Goal: Task Accomplishment & Management: Complete application form

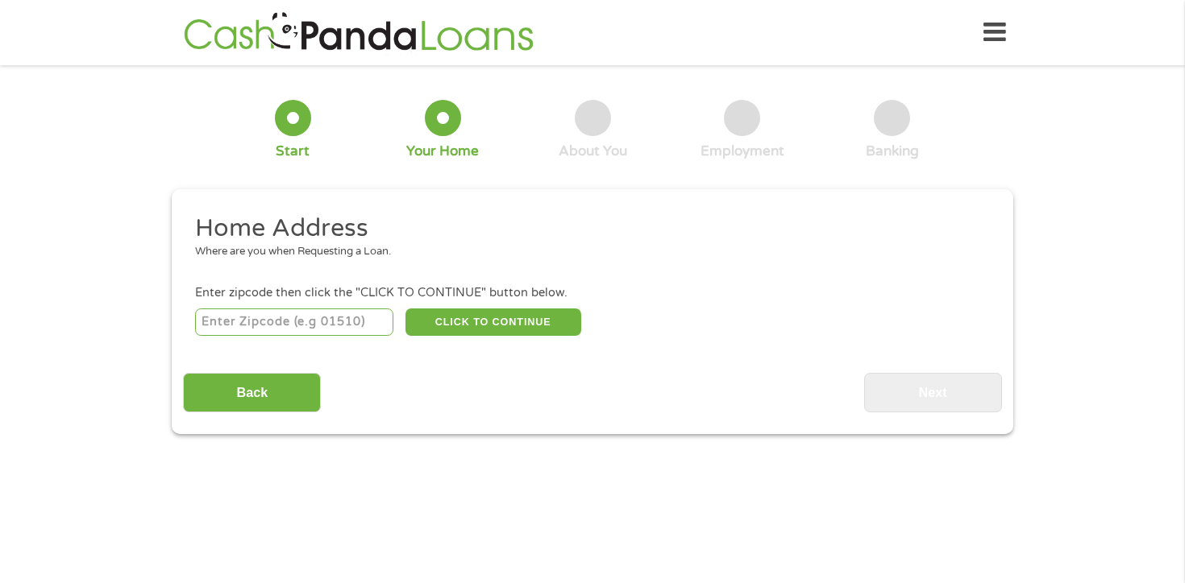
click at [338, 322] on input "number" at bounding box center [294, 322] width 199 height 27
type input "91601"
click at [492, 329] on button "CLICK TO CONTINUE" at bounding box center [493, 322] width 176 height 27
type input "91601"
type input "[GEOGRAPHIC_DATA]"
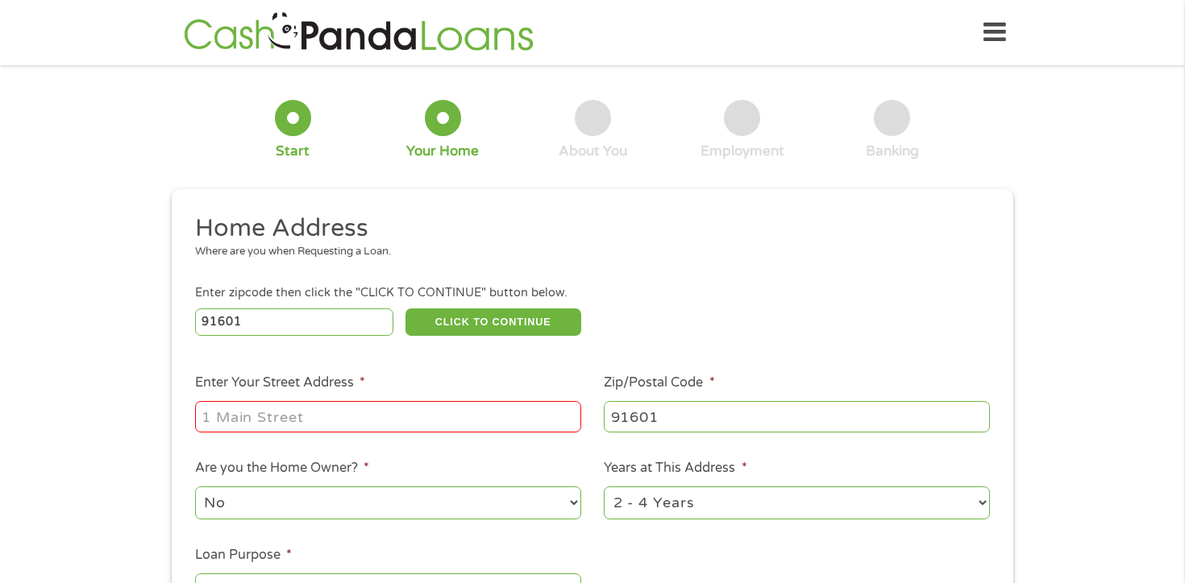
click at [430, 411] on input "Enter Your Street Address *" at bounding box center [388, 416] width 386 height 31
type input "[STREET_ADDRESS][PERSON_NAME]"
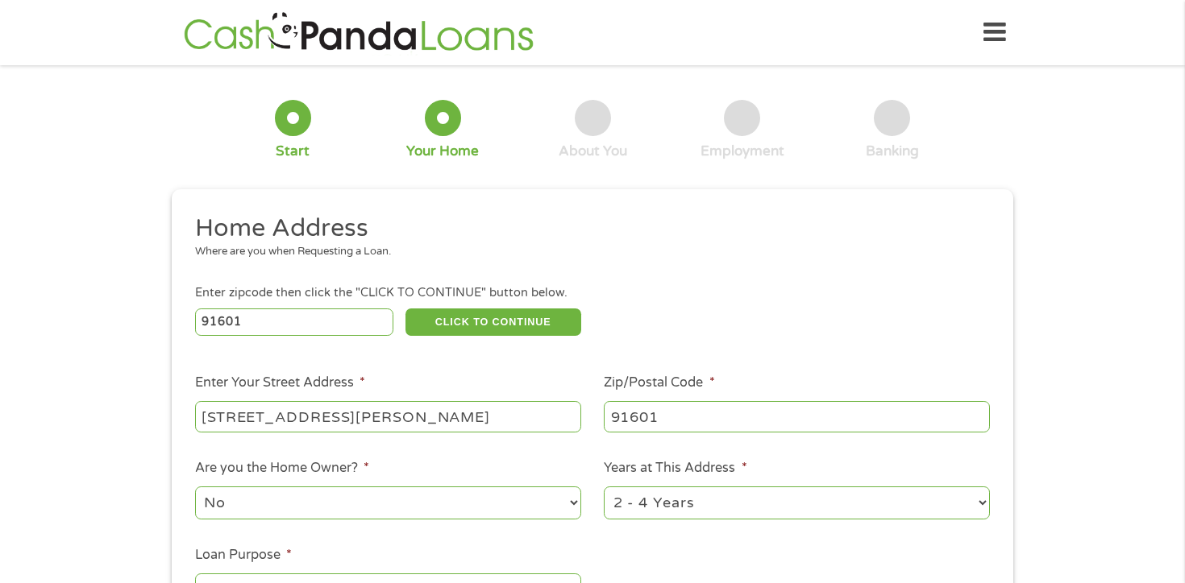
scroll to position [21, 0]
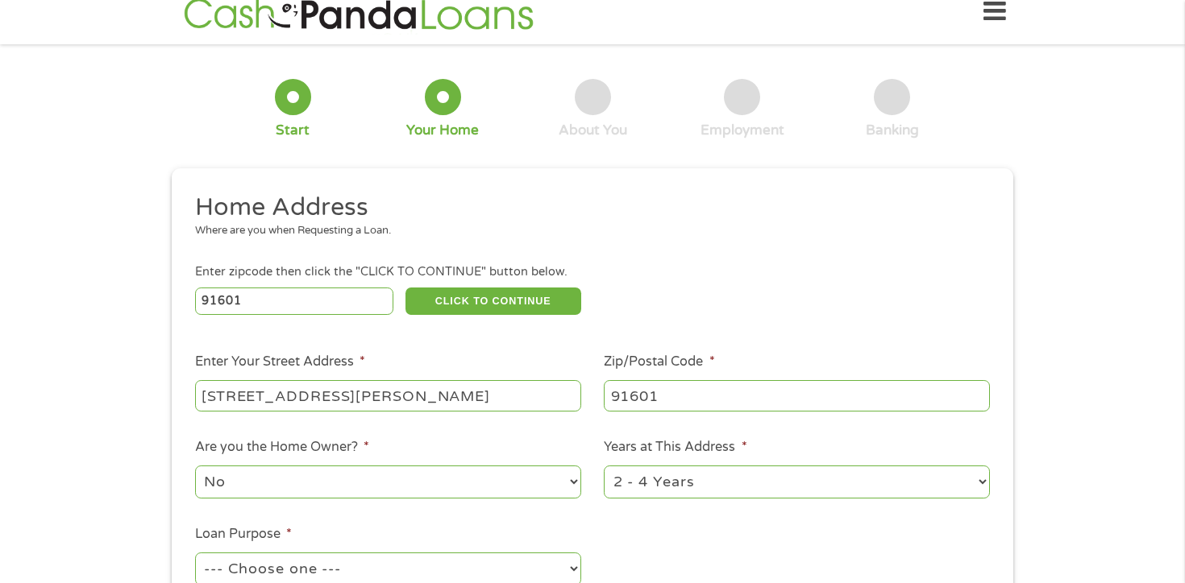
click at [977, 483] on select "1 Year or less 1 - 2 Years 2 - 4 Years Over 4 Years" at bounding box center [797, 482] width 386 height 33
select select "60months"
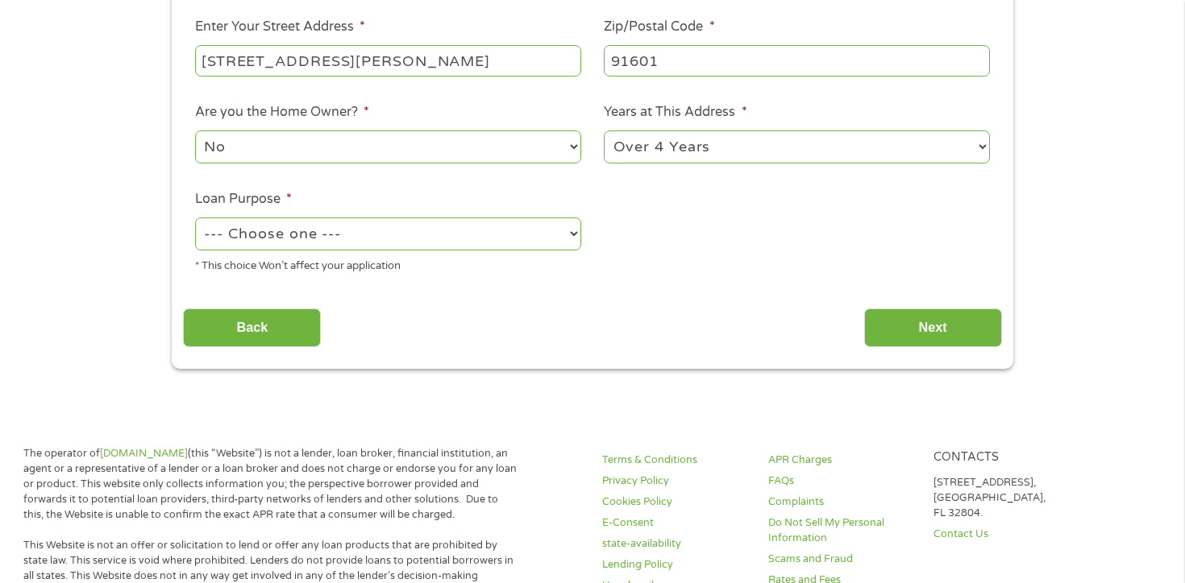
scroll to position [376, 0]
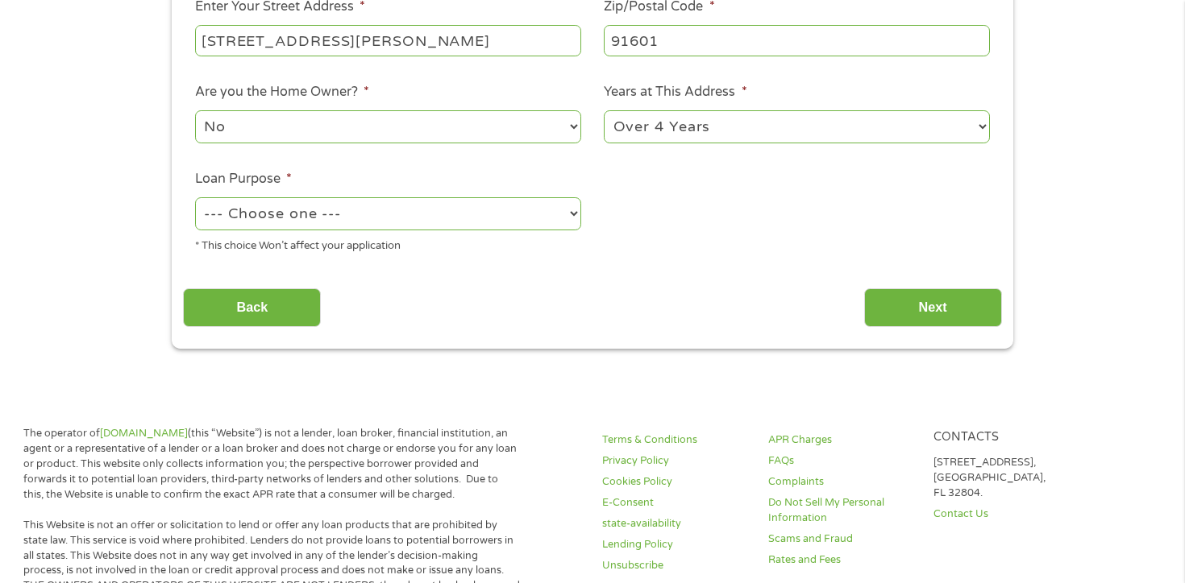
click at [570, 214] on select "--- Choose one --- Pay Bills Debt Consolidation Home Improvement Major Purchase…" at bounding box center [388, 213] width 386 height 33
click at [571, 212] on select "--- Choose one --- Pay Bills Debt Consolidation Home Improvement Major Purchase…" at bounding box center [388, 213] width 386 height 33
click at [571, 215] on select "--- Choose one --- Pay Bills Debt Consolidation Home Improvement Major Purchase…" at bounding box center [388, 213] width 386 height 33
select select "shorttermcash"
click at [960, 320] on input "Next" at bounding box center [933, 308] width 138 height 39
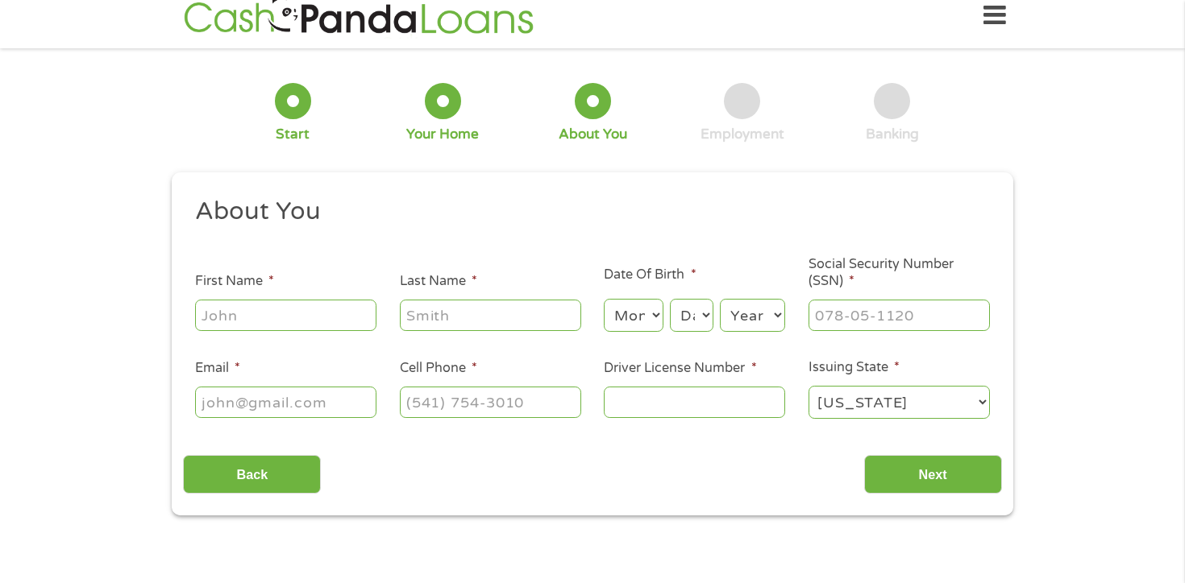
scroll to position [0, 0]
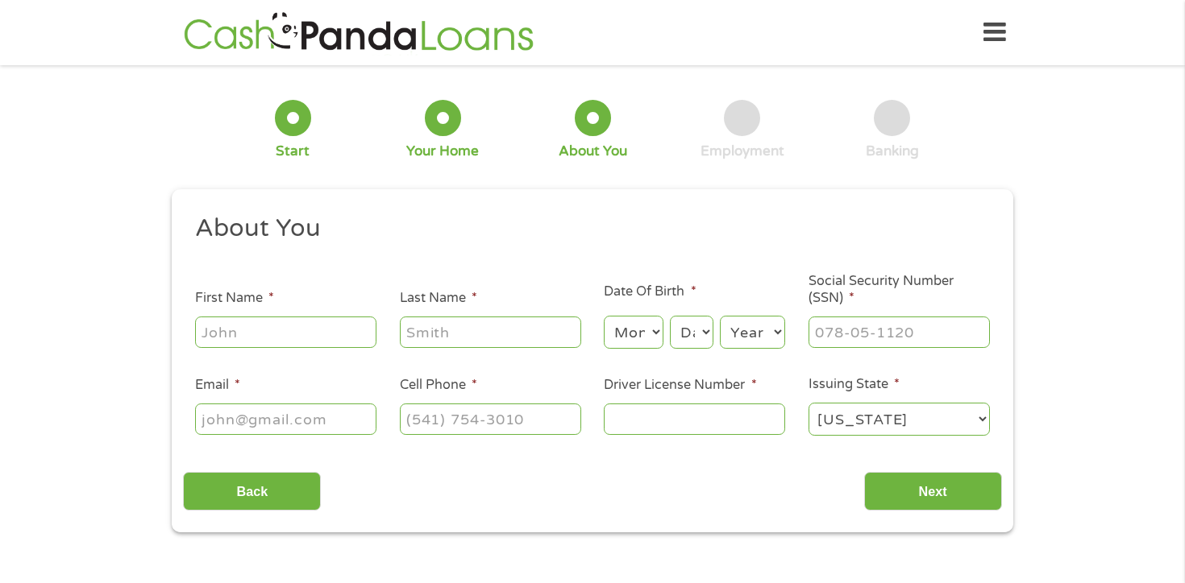
click at [316, 334] on input "First Name *" at bounding box center [285, 332] width 181 height 31
type input "[PERSON_NAME]"
type input "[EMAIL_ADDRESS][DOMAIN_NAME]"
click at [470, 414] on input "(___) ___-____" at bounding box center [490, 419] width 181 height 31
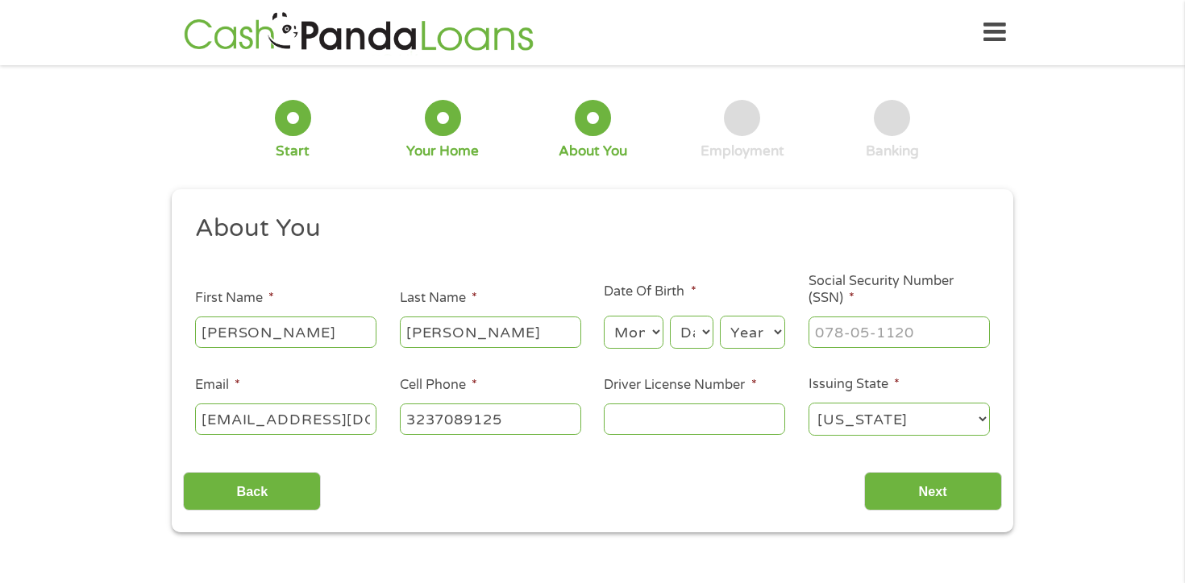
type input "[PHONE_NUMBER]"
click at [646, 336] on select "Month 1 2 3 4 5 6 7 8 9 10 11 12" at bounding box center [633, 332] width 59 height 33
select select "7"
click at [702, 329] on select "Day 1 2 3 4 5 6 7 8 9 10 11 12 13 14 15 16 17 18 19 20 21 22 23 24 25 26 27 28 …" at bounding box center [692, 332] width 44 height 33
select select "3"
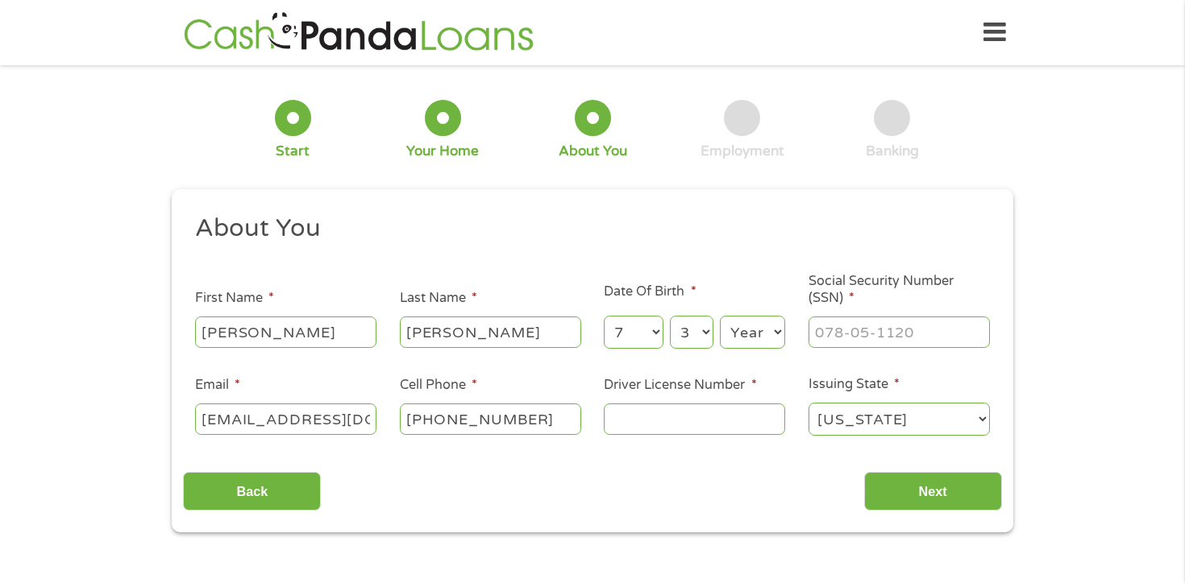
click at [773, 334] on select "Year [DATE] 2006 2005 2004 2003 2002 2001 2000 1999 1998 1997 1996 1995 1994 19…" at bounding box center [752, 332] width 65 height 33
select select "1972"
click at [862, 331] on input "___-__-____" at bounding box center [898, 332] width 181 height 31
type input "614-98-8865"
click at [749, 418] on input "Driver License Number *" at bounding box center [694, 419] width 181 height 31
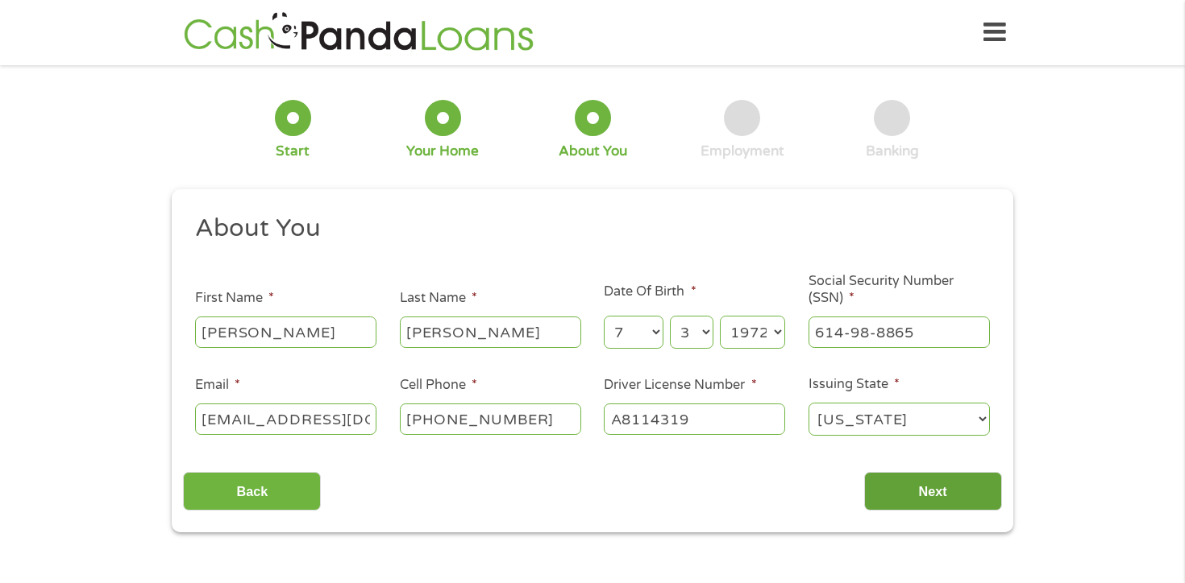
type input "A8114319"
click at [964, 498] on input "Next" at bounding box center [933, 491] width 138 height 39
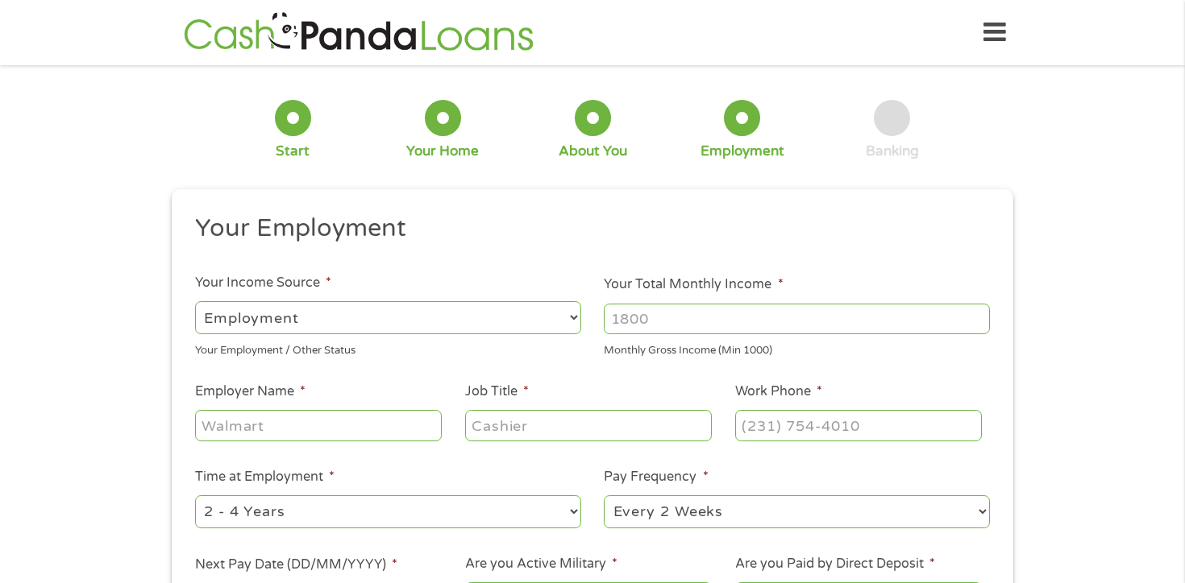
scroll to position [6, 6]
click at [749, 322] on input "Your Total Monthly Income *" at bounding box center [797, 319] width 386 height 31
type input "5000"
click at [340, 428] on input "Employer Name *" at bounding box center [318, 425] width 247 height 31
type input "Caps Payroll"
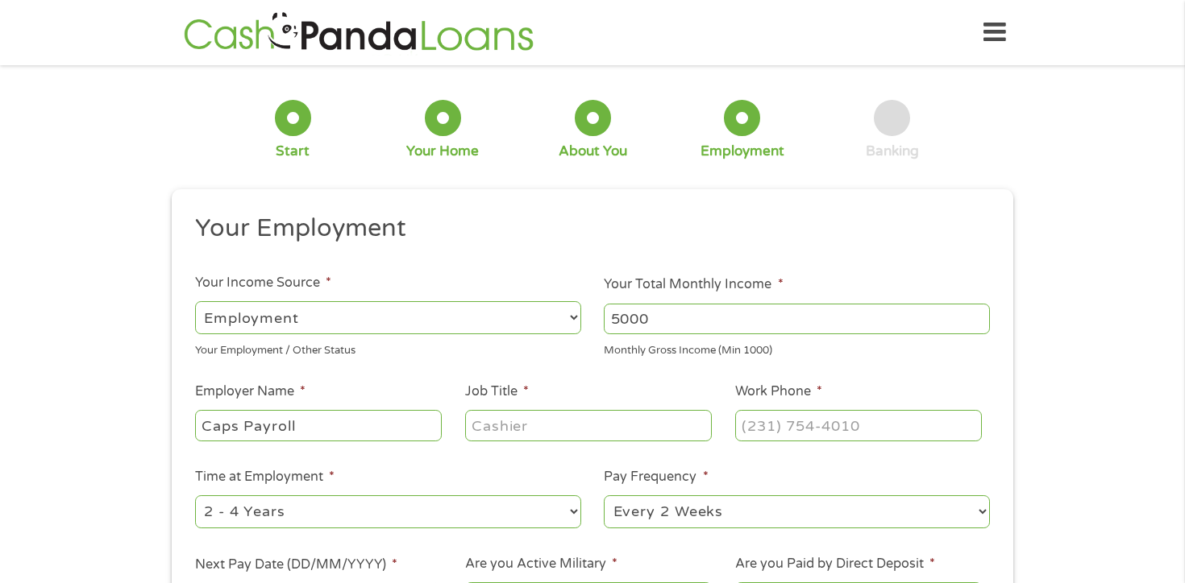
click at [571, 419] on input "Job Title *" at bounding box center [588, 425] width 247 height 31
type input "Art Coordinator"
click at [778, 434] on input "(___) ___-____" at bounding box center [858, 425] width 247 height 31
type input "[PHONE_NUMBER]"
click at [570, 509] on select "--- Choose one --- 1 Year or less 1 - 2 Years 2 - 4 Years Over 4 Years" at bounding box center [388, 512] width 386 height 33
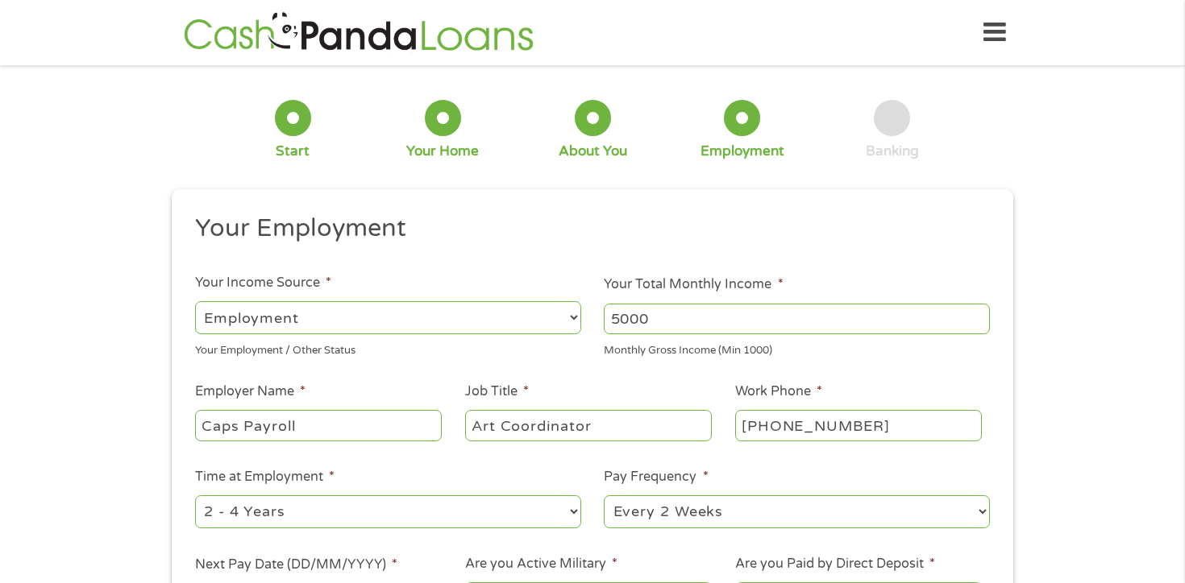
select select "60months"
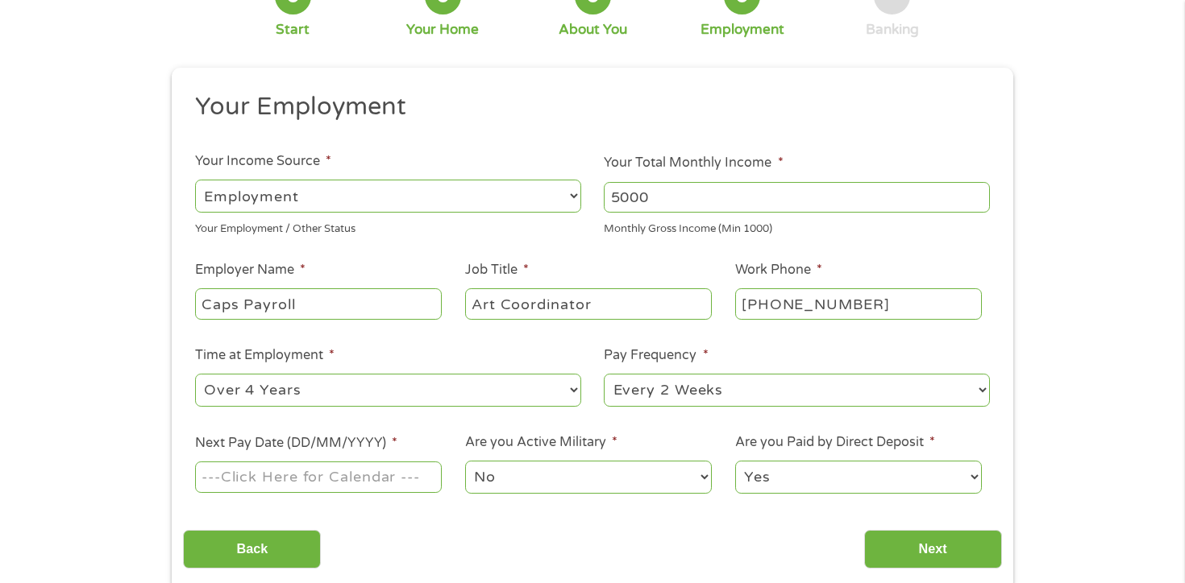
scroll to position [188, 0]
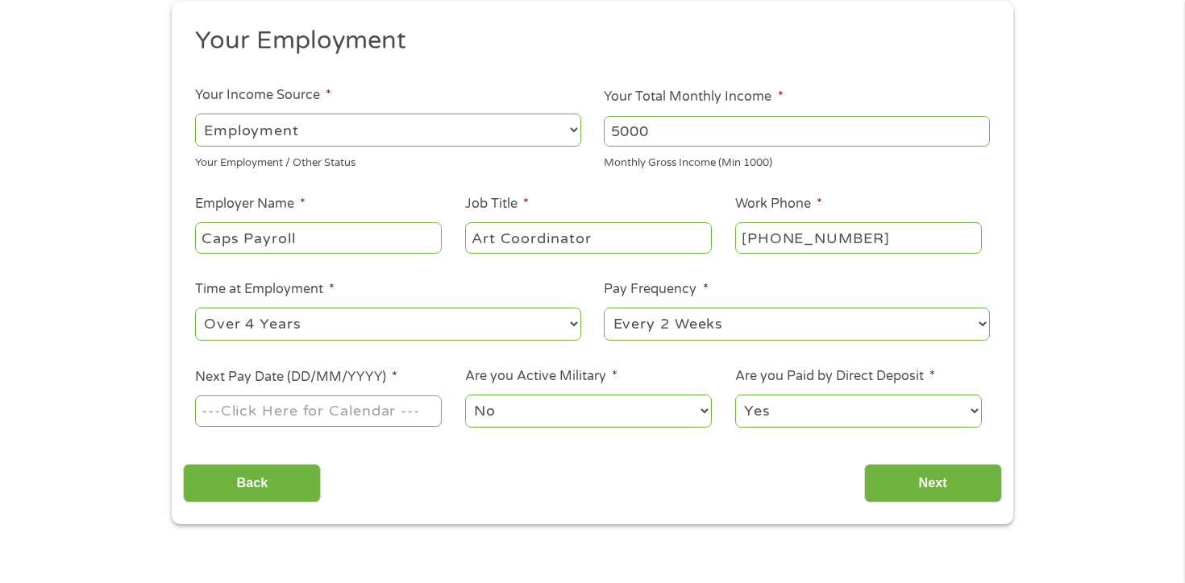
click at [409, 415] on input "Next Pay Date (DD/MM/YYYY) *" at bounding box center [318, 411] width 247 height 31
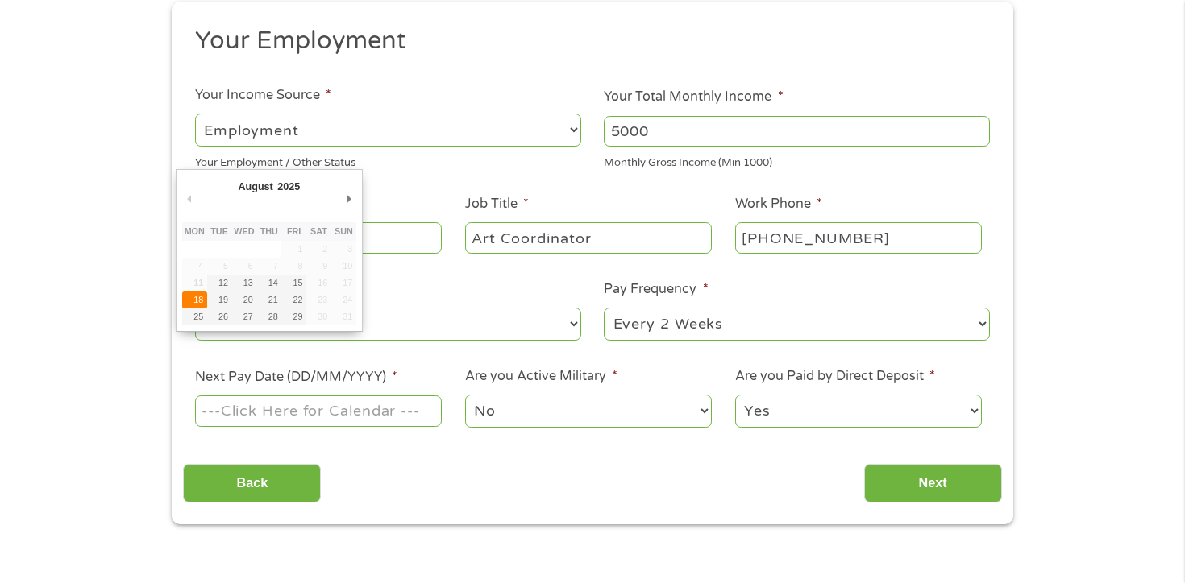
type input "[DATE]"
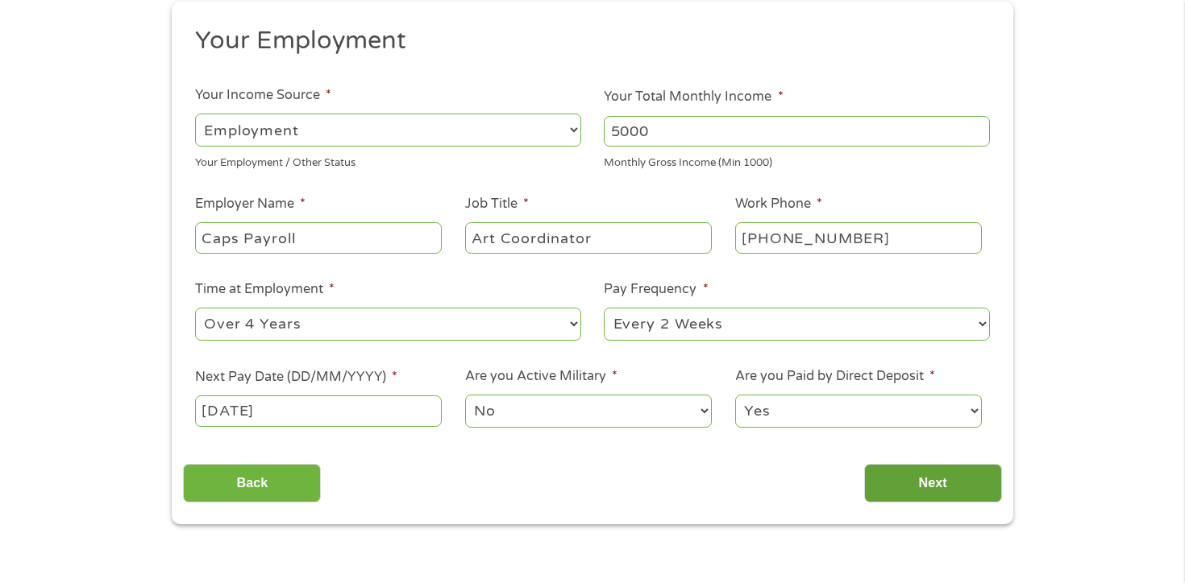
click at [940, 484] on input "Next" at bounding box center [933, 483] width 138 height 39
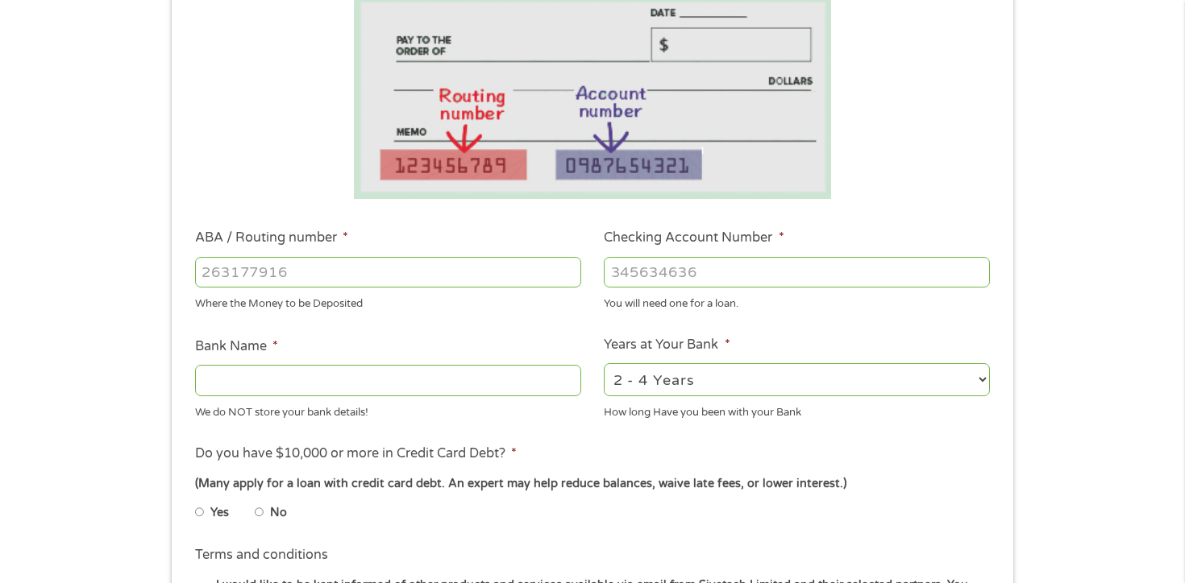
scroll to position [301, 0]
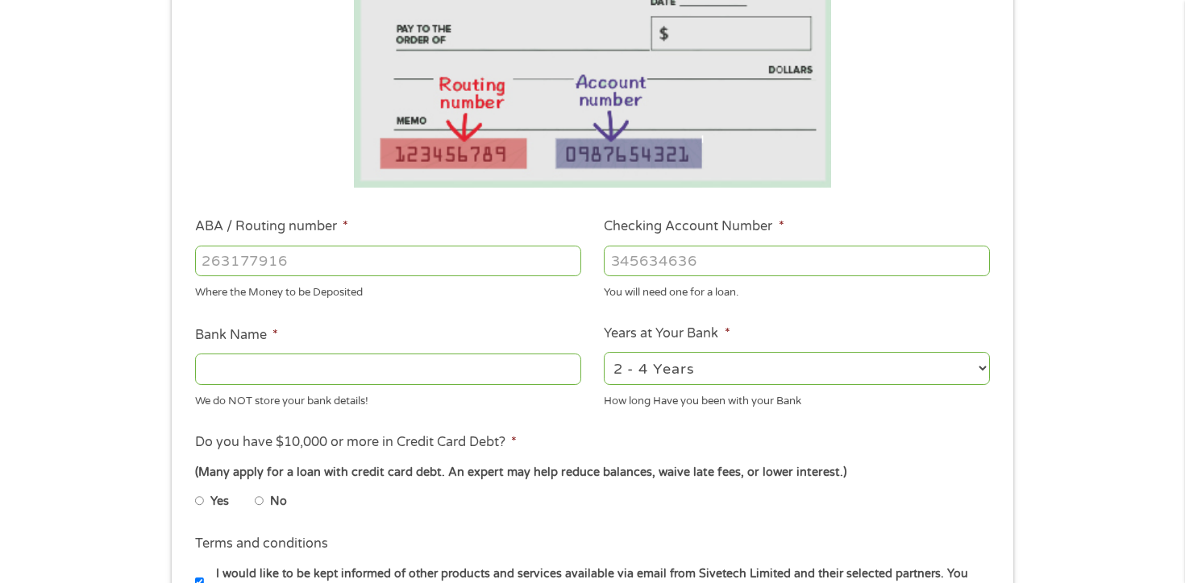
click at [504, 264] on input "ABA / Routing number *" at bounding box center [388, 261] width 386 height 31
type input "121000358"
type input "BANK OF AMERICA NA"
type input "121000358"
click at [714, 260] on input "Checking Account Number *" at bounding box center [797, 261] width 386 height 31
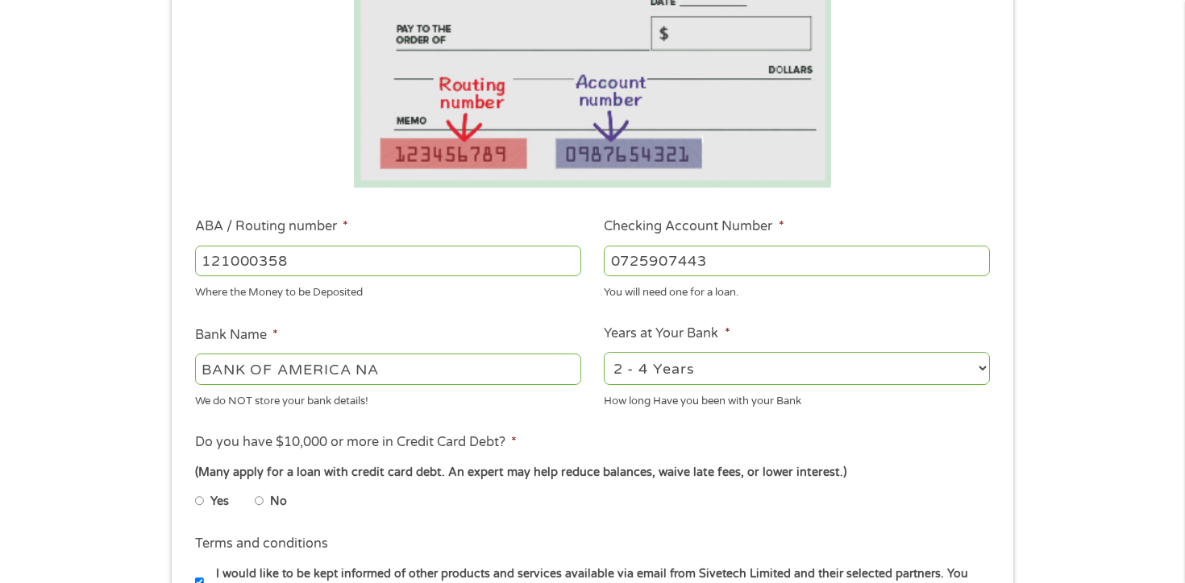
type input "0725907443"
click at [749, 374] on select "2 - 4 Years 6 - 12 Months 1 - 2 Years Over 4 Years" at bounding box center [797, 368] width 386 height 33
select select "60months"
click at [201, 499] on input "Yes" at bounding box center [200, 501] width 10 height 26
radio input "true"
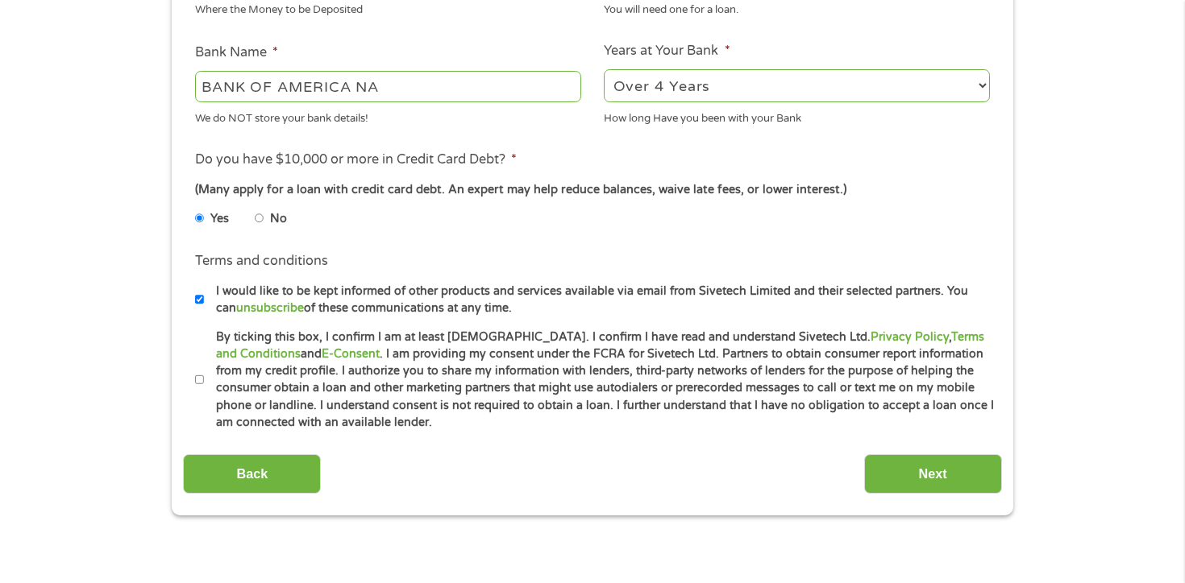
scroll to position [595, 0]
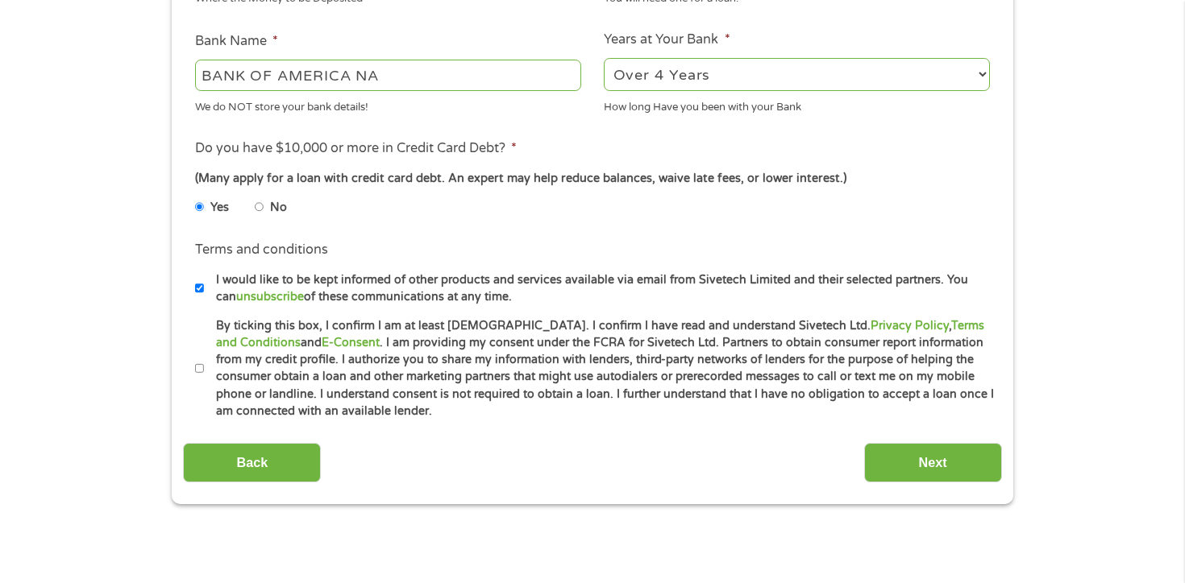
click at [201, 371] on input "By ticking this box, I confirm I am at least [DEMOGRAPHIC_DATA]. I confirm I ha…" at bounding box center [200, 369] width 10 height 26
checkbox input "true"
click at [903, 467] on input "Next" at bounding box center [933, 462] width 138 height 39
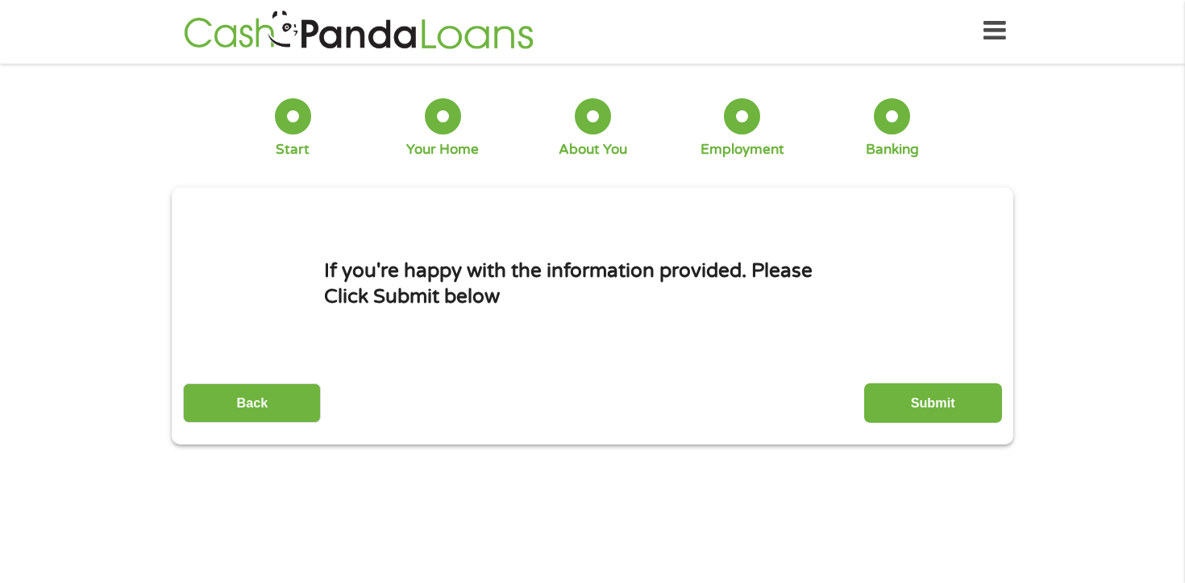
scroll to position [0, 0]
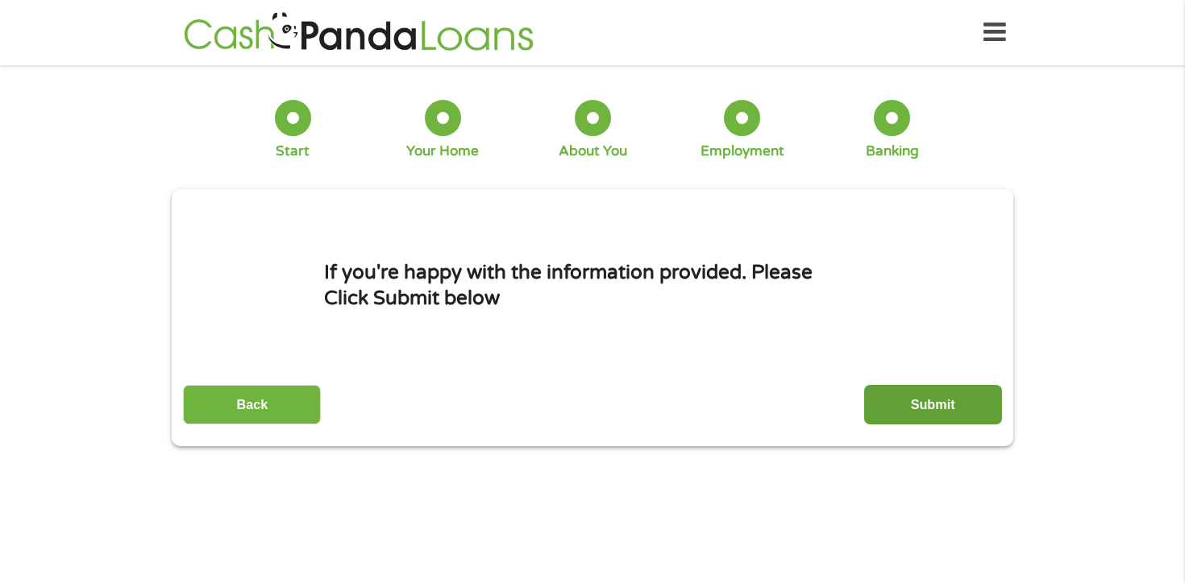
click at [953, 402] on input "Submit" at bounding box center [933, 404] width 138 height 39
